Goal: Information Seeking & Learning: Learn about a topic

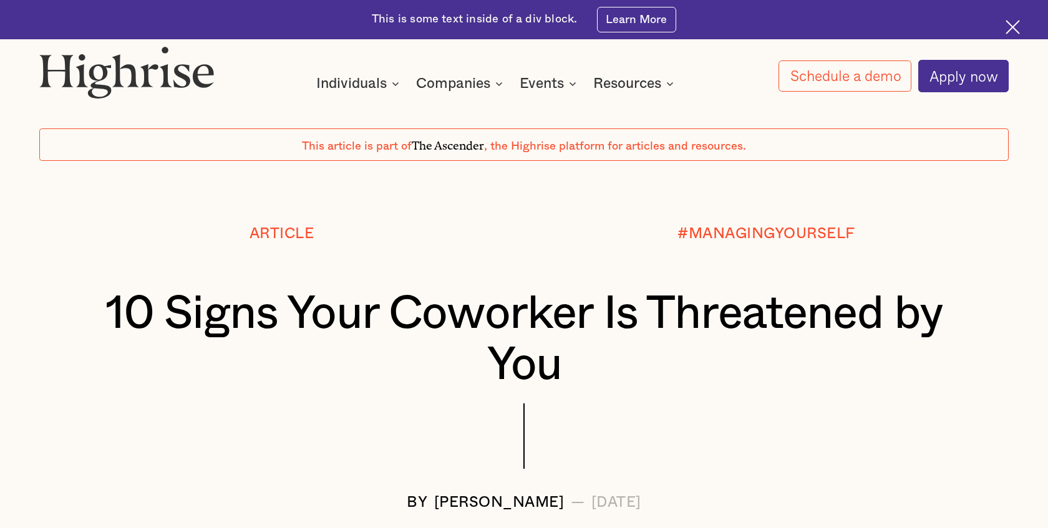
scroll to position [42, 0]
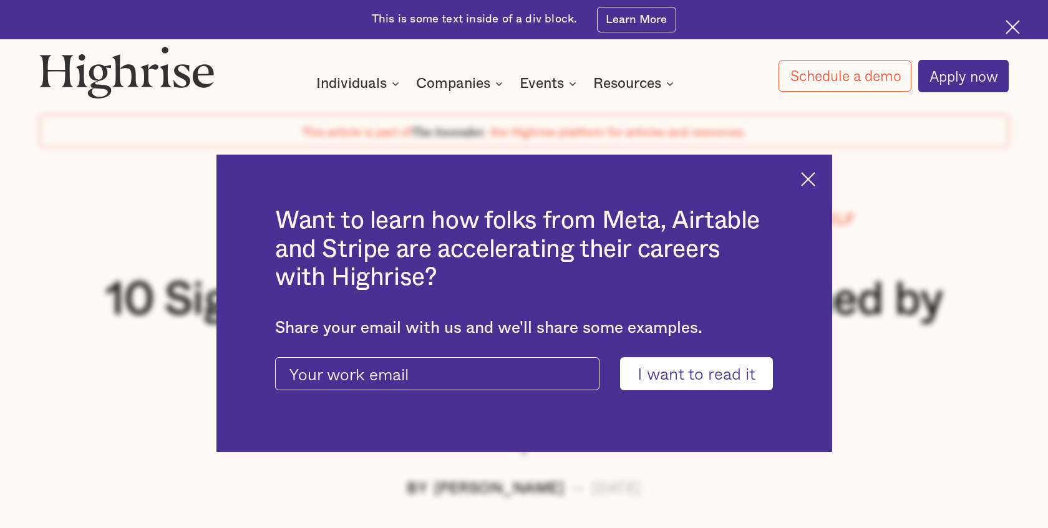
click at [814, 178] on img at bounding box center [808, 179] width 14 height 14
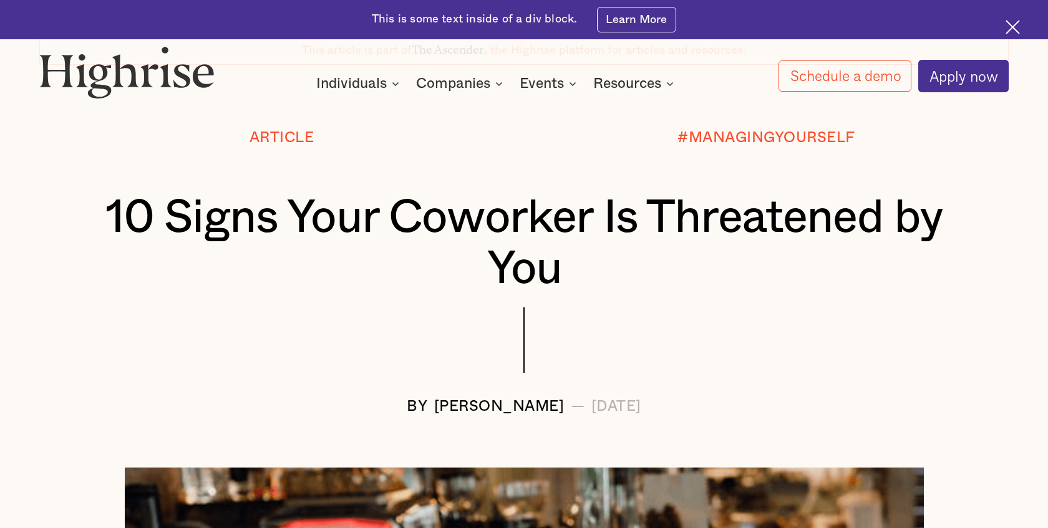
scroll to position [129, 0]
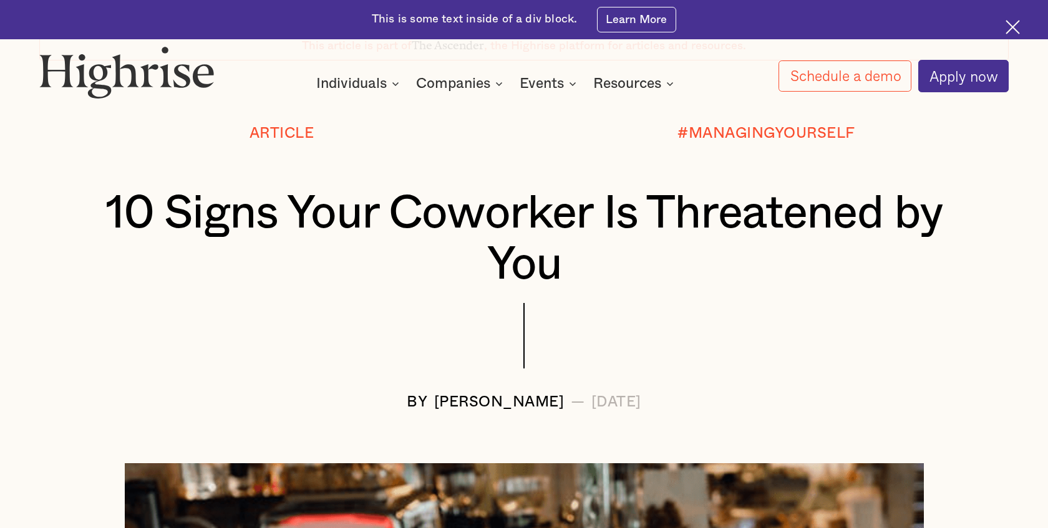
drag, startPoint x: 520, startPoint y: 313, endPoint x: 614, endPoint y: 321, distance: 93.9
click at [595, 321] on div at bounding box center [524, 349] width 970 height 92
click at [517, 253] on h1 "10 Signs Your Coworker Is Threatened by You" at bounding box center [524, 239] width 889 height 103
click at [864, 295] on div "10 Signs Your Coworker Is Threatened by You" at bounding box center [524, 245] width 970 height 115
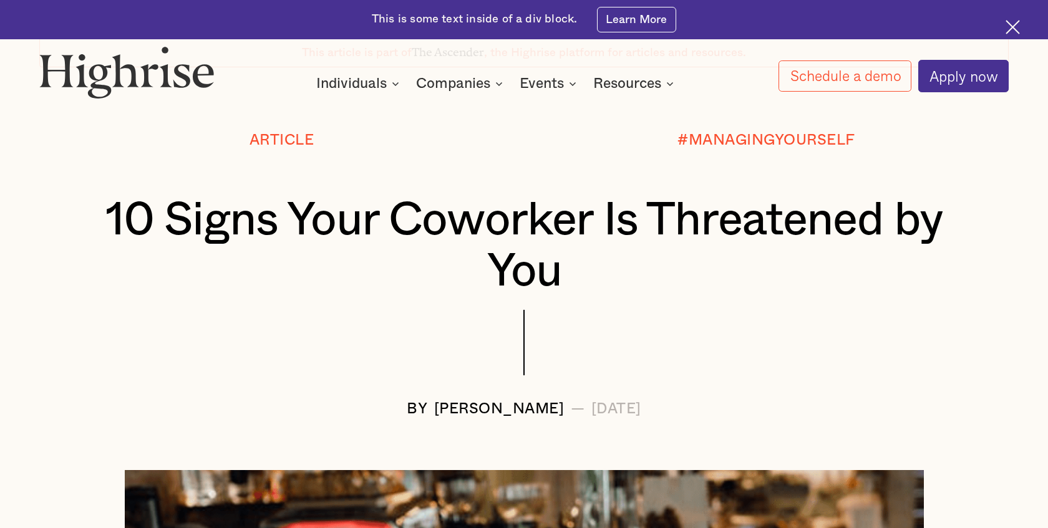
scroll to position [0, 0]
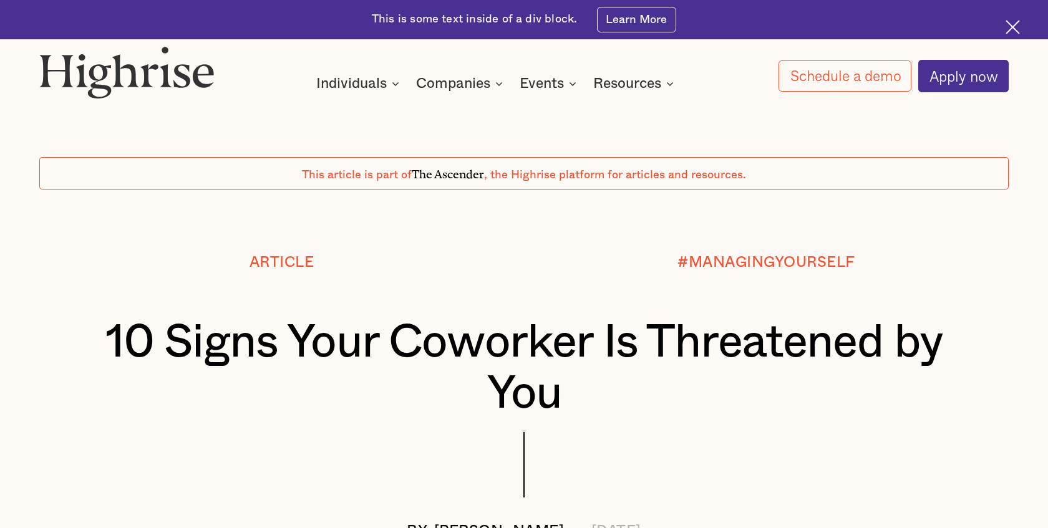
click at [950, 412] on h1 "10 Signs Your Coworker Is Threatened by You" at bounding box center [524, 369] width 889 height 103
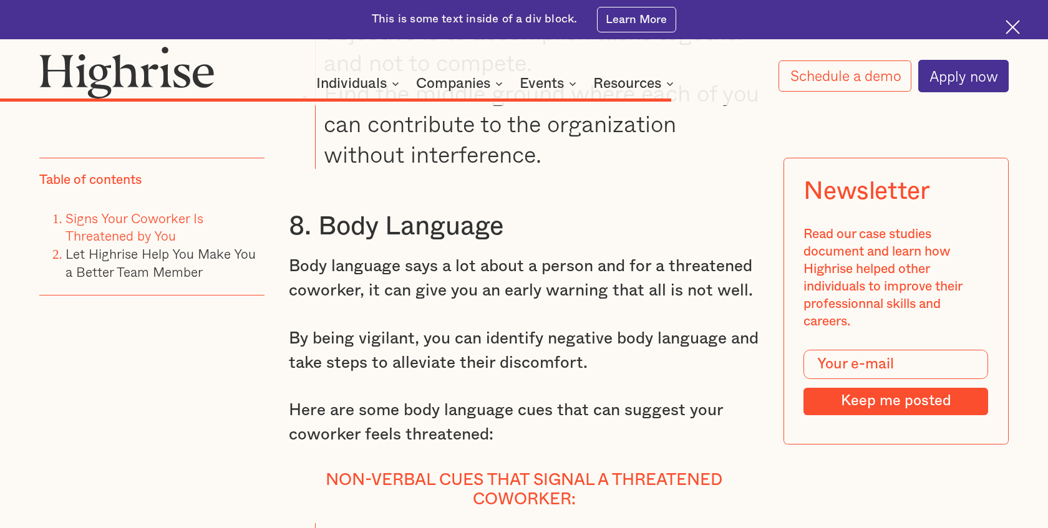
scroll to position [9830, 0]
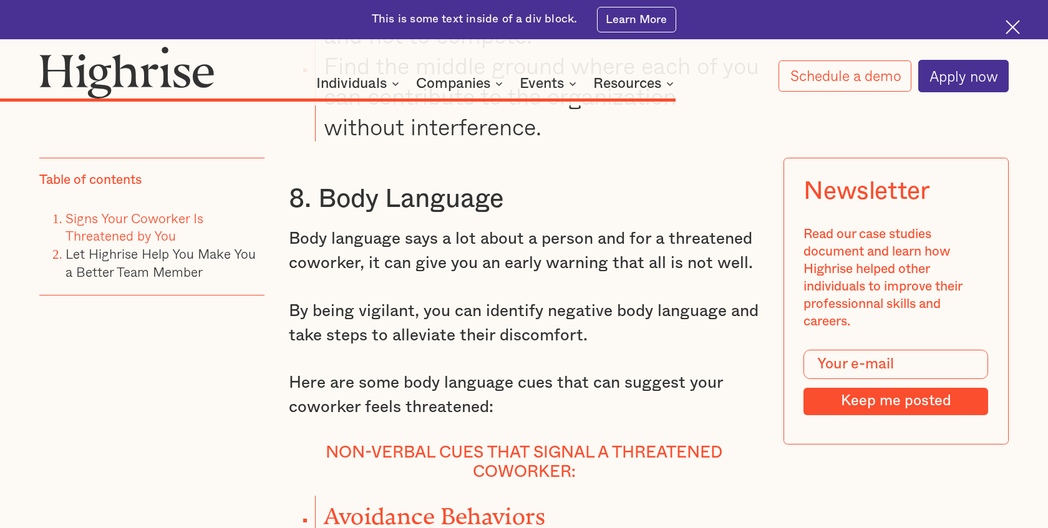
drag, startPoint x: 540, startPoint y: 305, endPoint x: 550, endPoint y: 308, distance: 10.5
drag, startPoint x: 300, startPoint y: 295, endPoint x: 307, endPoint y: 308, distance: 15.3
drag, startPoint x: 248, startPoint y: 293, endPoint x: 251, endPoint y: 303, distance: 11.1
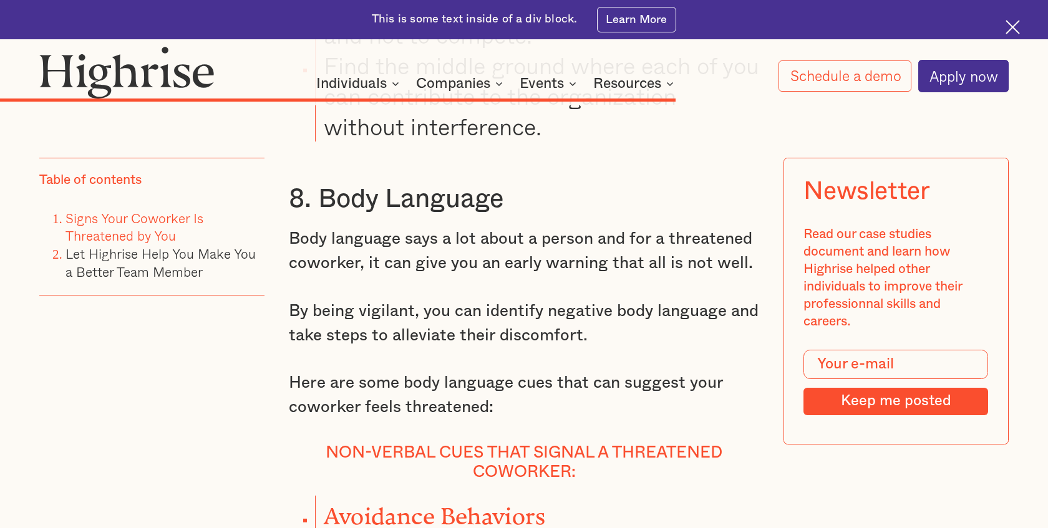
click at [251, 303] on div "Table of contents Signs Your Coworker Is Threatened by You Let Highrise Help Yo…" at bounding box center [151, 321] width 225 height 328
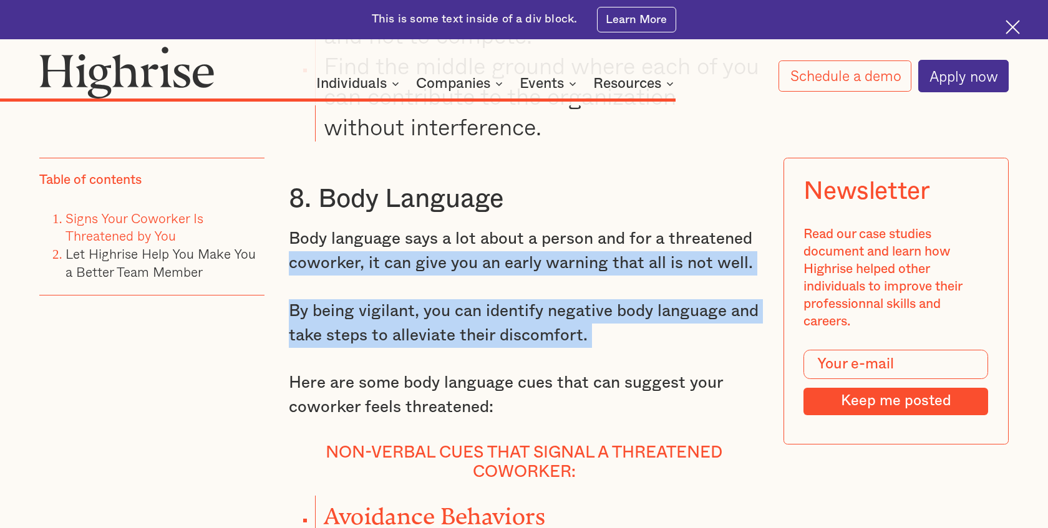
drag, startPoint x: 285, startPoint y: 278, endPoint x: 282, endPoint y: 377, distance: 98.6
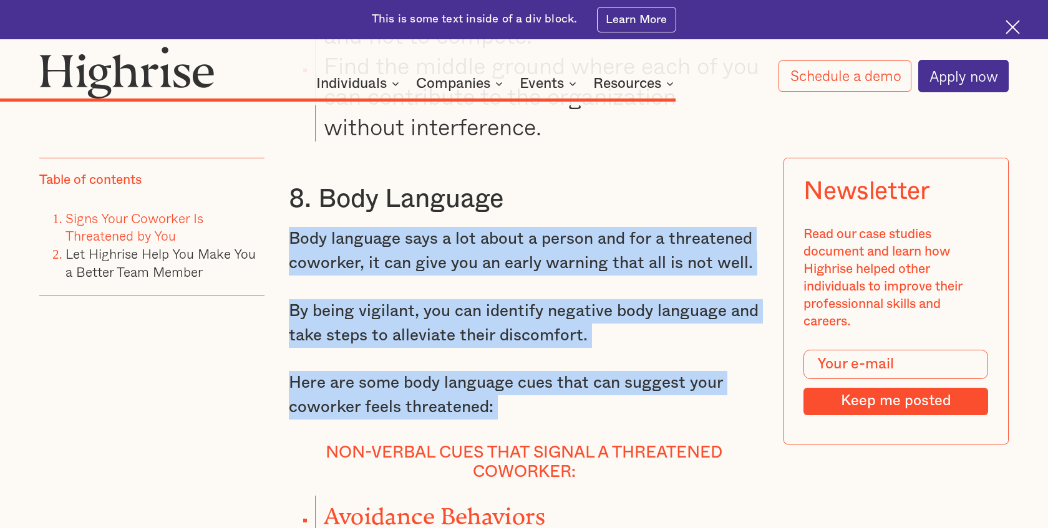
drag, startPoint x: 285, startPoint y: 248, endPoint x: 273, endPoint y: 459, distance: 210.6
drag, startPoint x: 274, startPoint y: 450, endPoint x: 273, endPoint y: 250, distance: 200.9
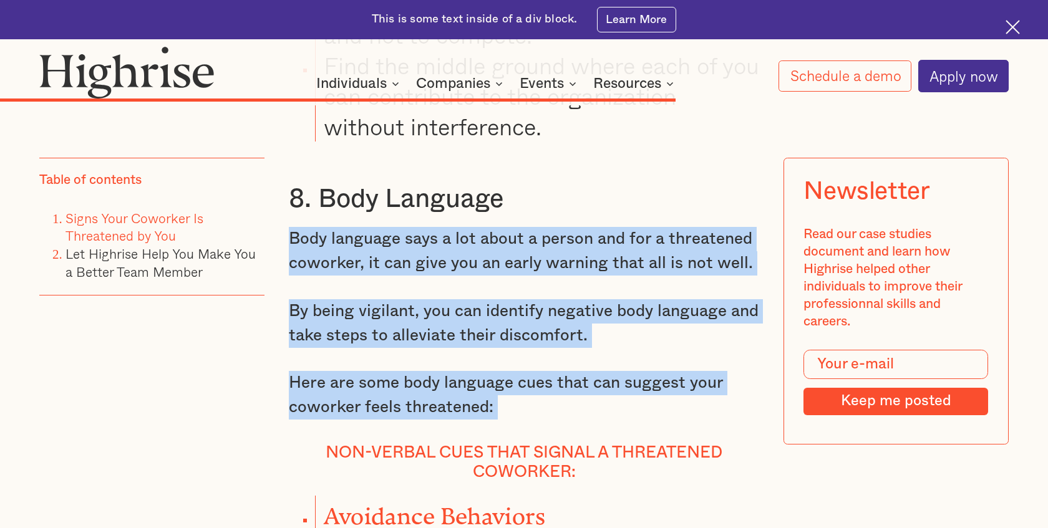
drag, startPoint x: 273, startPoint y: 250, endPoint x: 275, endPoint y: 450, distance: 200.9
drag, startPoint x: 280, startPoint y: 447, endPoint x: 285, endPoint y: 247, distance: 200.3
